Goal: Information Seeking & Learning: Understand process/instructions

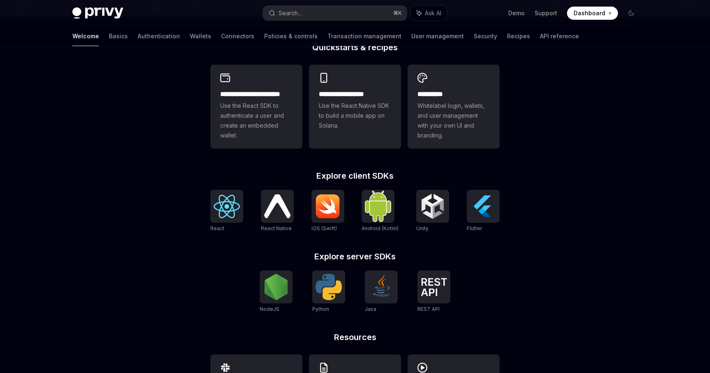
scroll to position [217, 0]
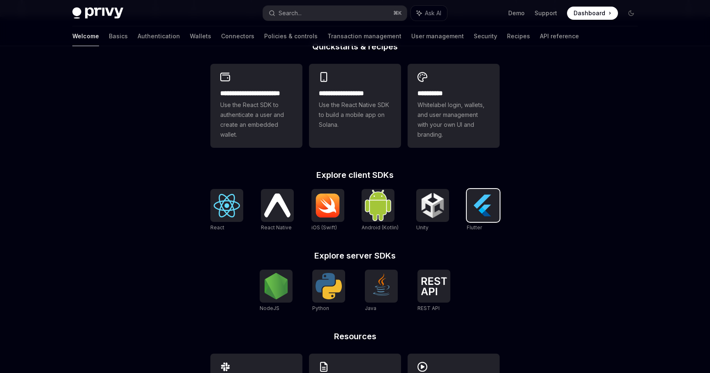
click at [477, 213] on img at bounding box center [483, 205] width 26 height 26
type textarea "*"
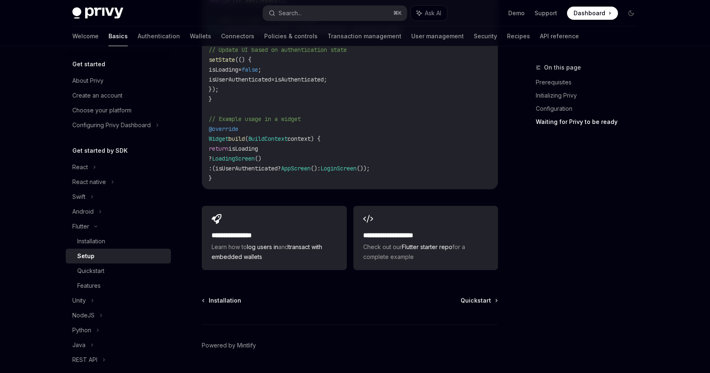
scroll to position [889, 0]
click at [471, 295] on span "Quickstart" at bounding box center [476, 299] width 30 height 8
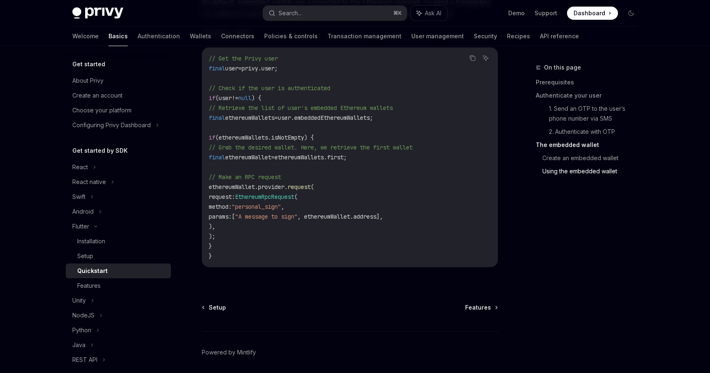
scroll to position [1562, 0]
click at [489, 309] on span "Features" at bounding box center [478, 305] width 26 height 8
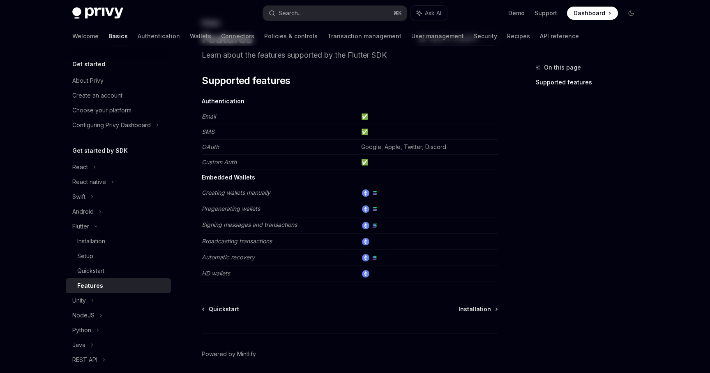
scroll to position [76, 0]
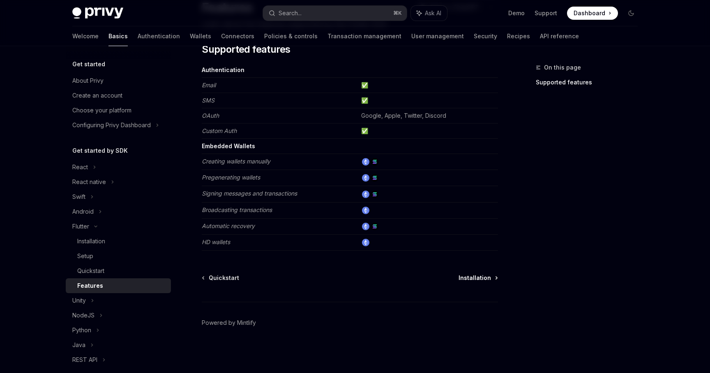
click at [485, 275] on span "Installation" at bounding box center [475, 277] width 32 height 8
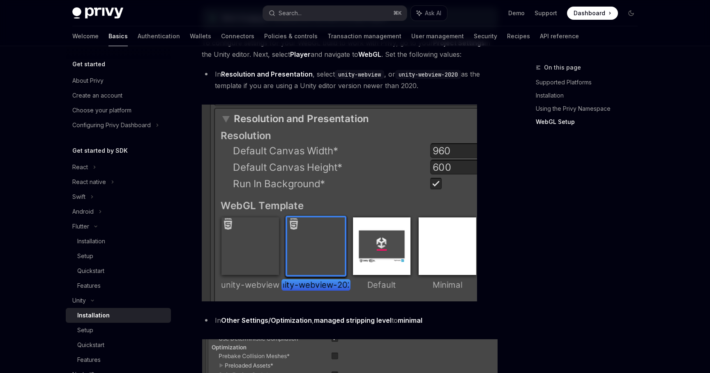
scroll to position [982, 0]
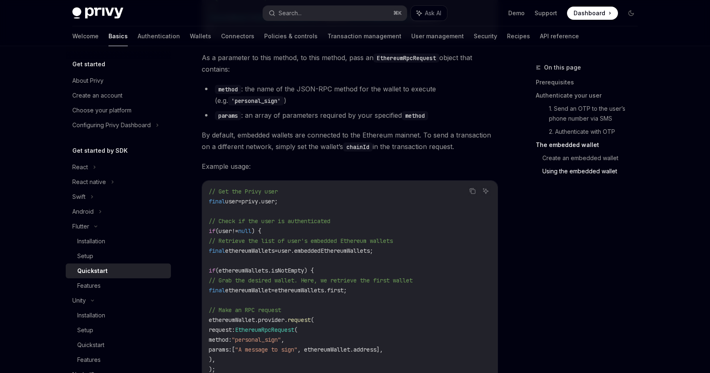
scroll to position [889, 0]
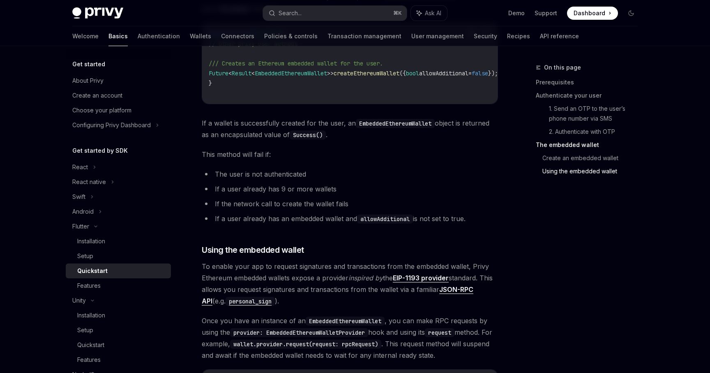
type textarea "*"
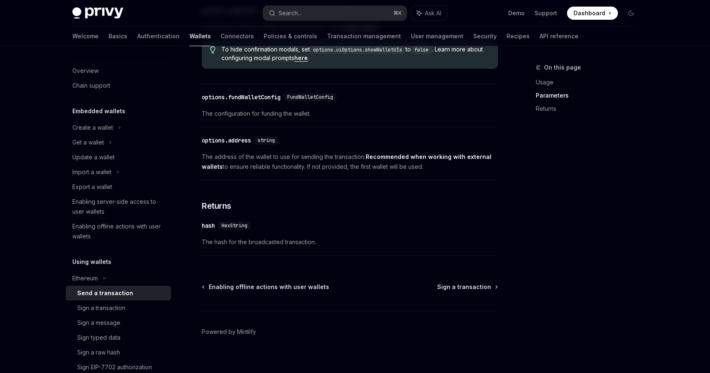
scroll to position [465, 0]
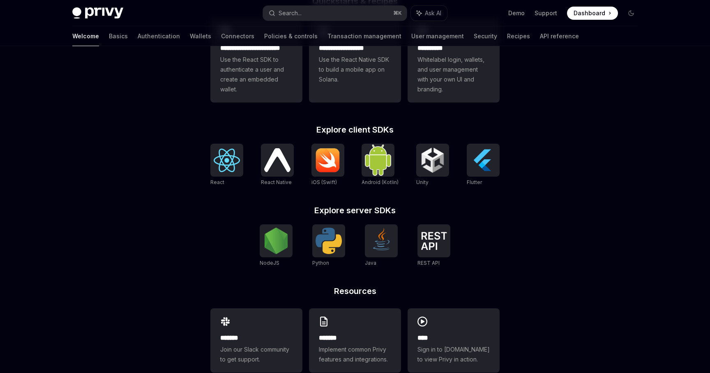
scroll to position [281, 0]
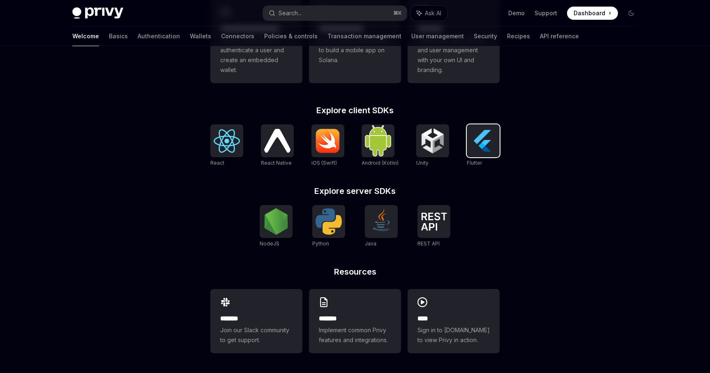
click at [498, 139] on div at bounding box center [483, 140] width 33 height 33
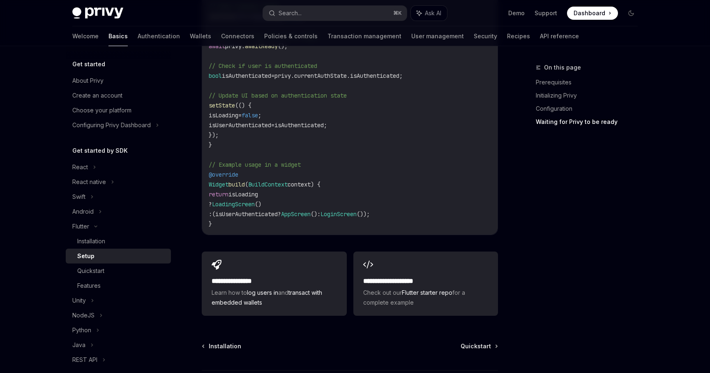
scroll to position [889, 0]
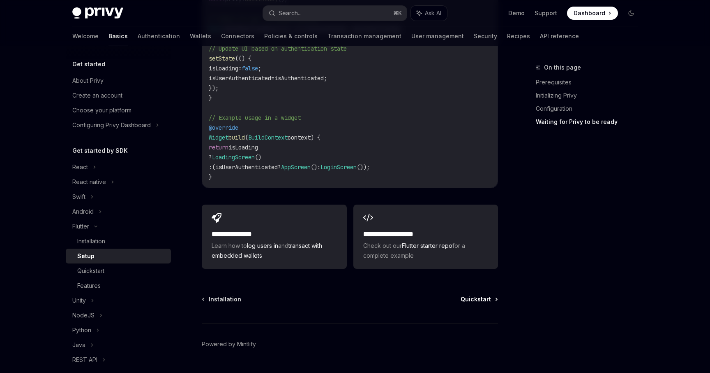
click at [476, 295] on span "Quickstart" at bounding box center [476, 299] width 30 height 8
type textarea "*"
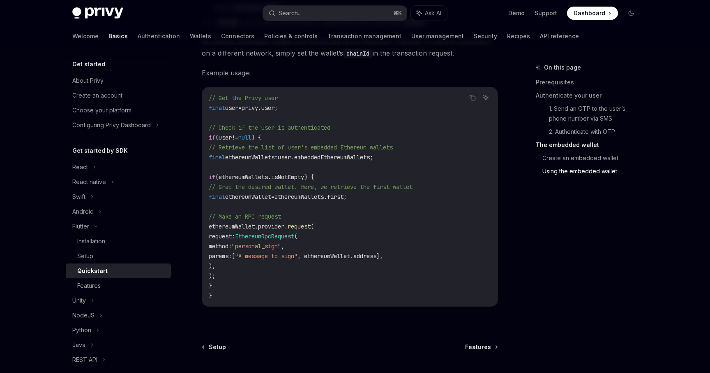
scroll to position [1491, 0]
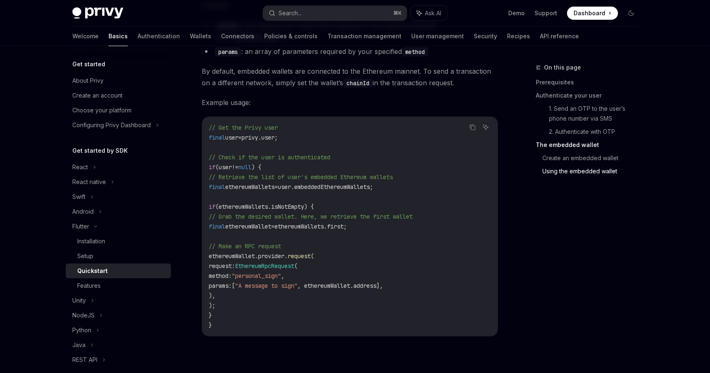
click at [285, 73] on span "By default, embedded wallets are connected to the Ethereum mainnet. To send a t…" at bounding box center [350, 76] width 296 height 23
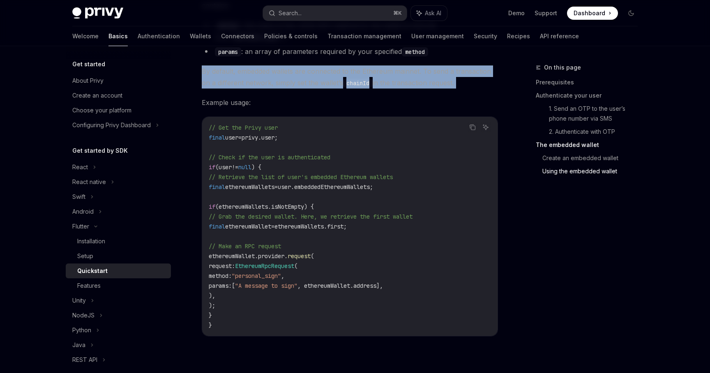
click at [285, 73] on span "By default, embedded wallets are connected to the Ethereum mainnet. To send a t…" at bounding box center [350, 76] width 296 height 23
copy span "By default, embedded wallets are connected to the Ethereum mainnet. To send a t…"
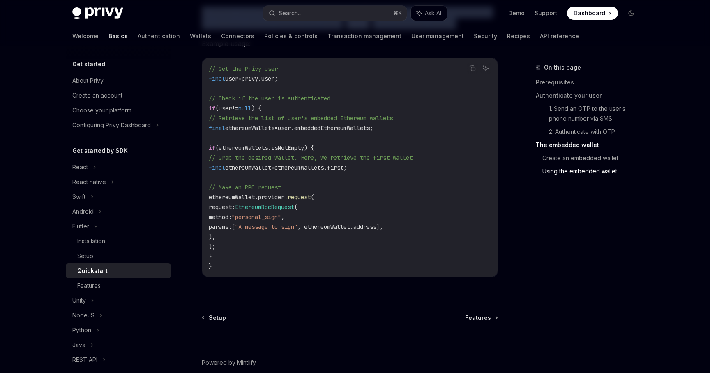
scroll to position [1549, 0]
